Goal: Navigation & Orientation: Go to known website

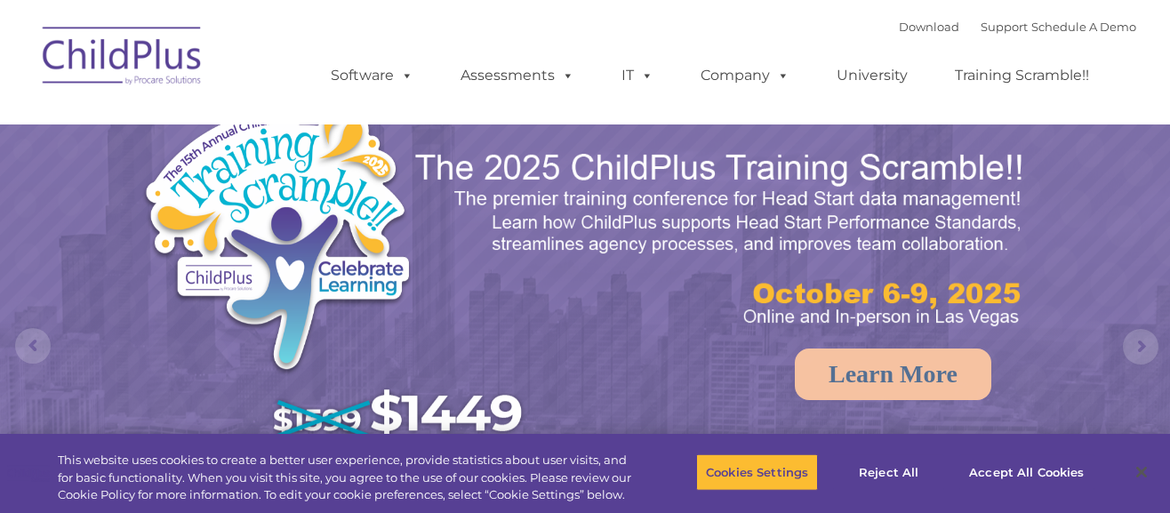
select select "MEDIUM"
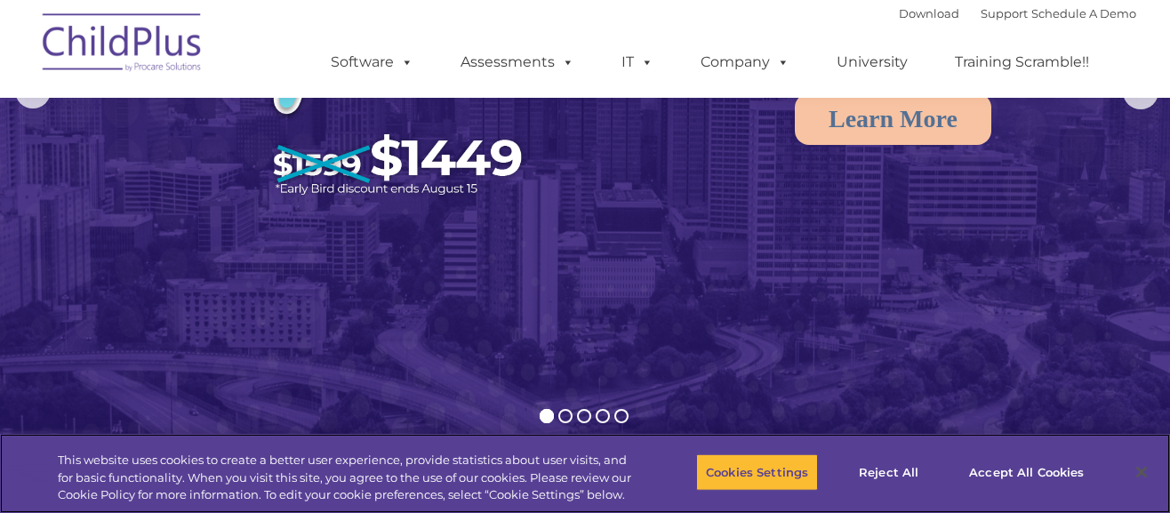
scroll to position [270, 0]
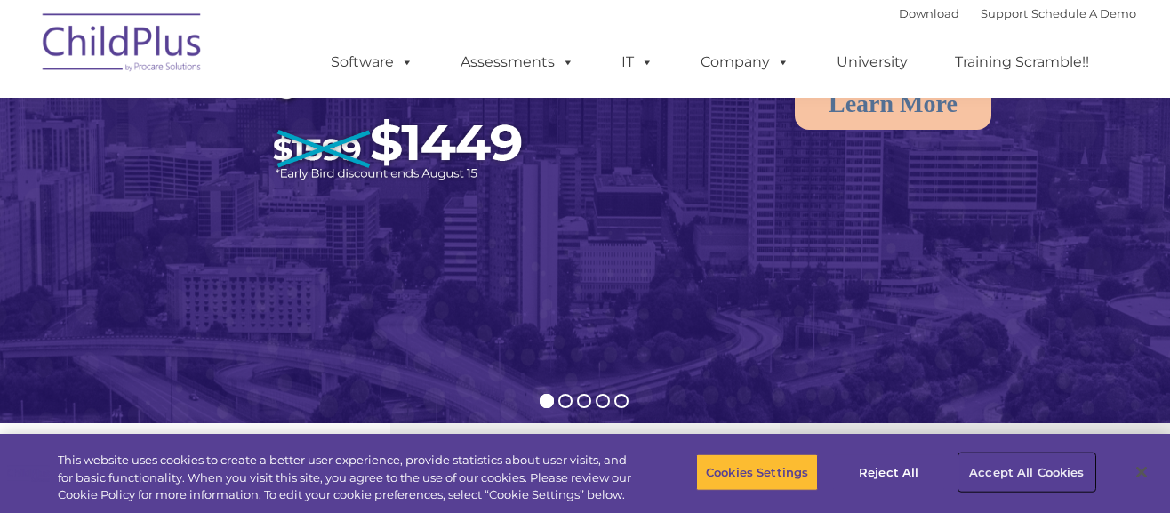
click at [1004, 470] on button "Accept All Cookies" at bounding box center [1026, 472] width 134 height 37
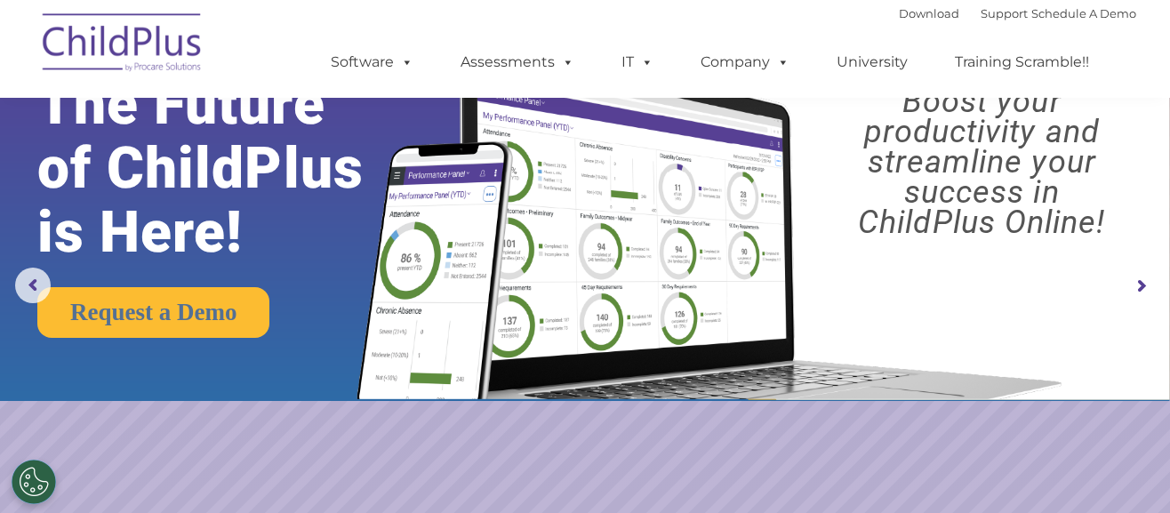
scroll to position [0, 0]
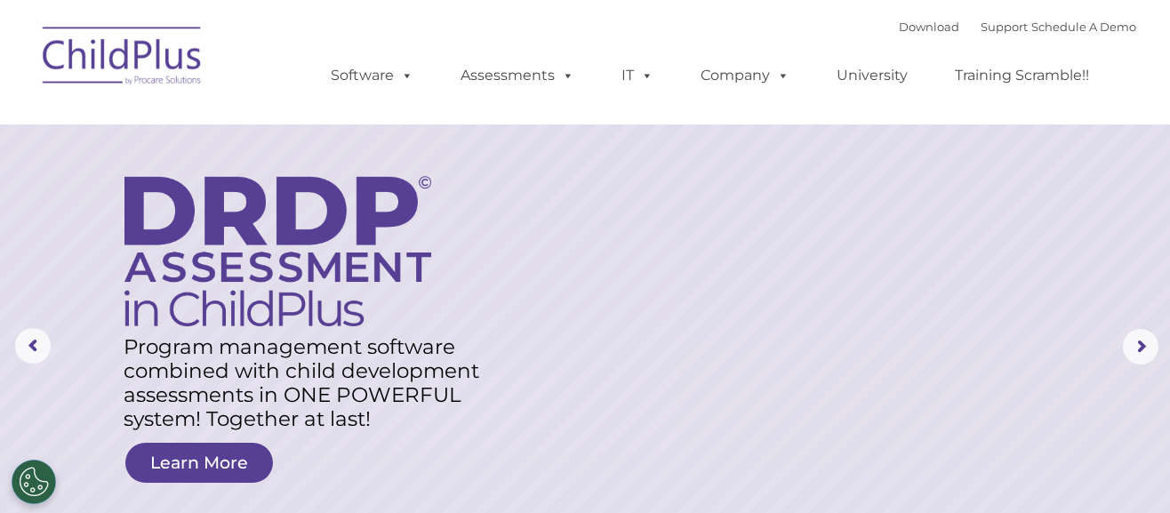
click at [133, 58] on img at bounding box center [123, 58] width 178 height 89
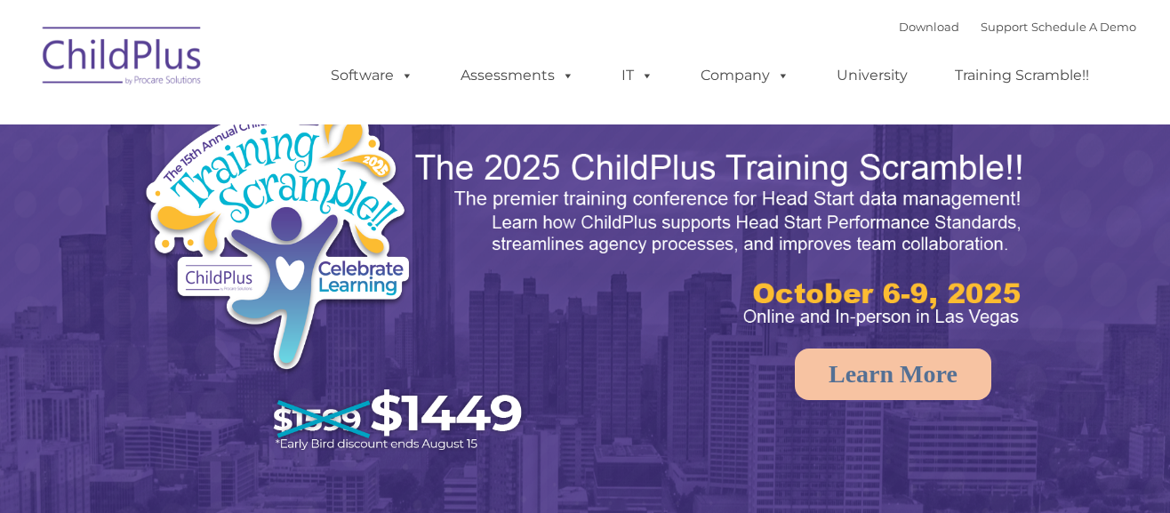
select select "MEDIUM"
